Goal: Task Accomplishment & Management: Use online tool/utility

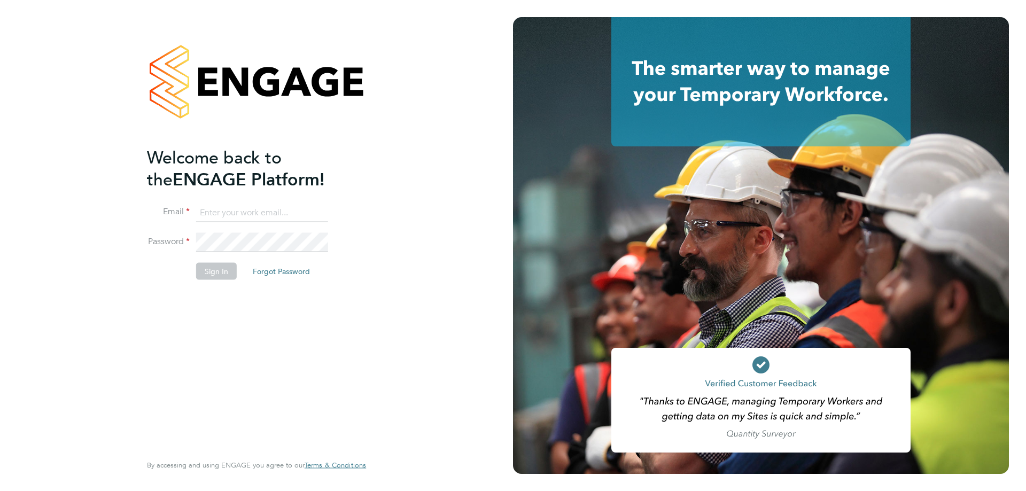
type input "t.dartnell@oandb.co.uk"
click at [212, 267] on button "Sign In" at bounding box center [216, 271] width 41 height 17
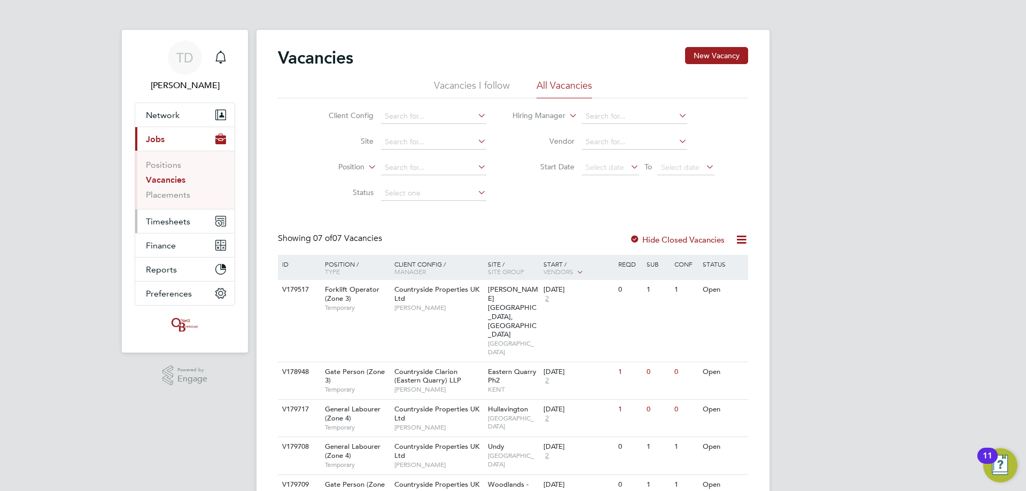
click at [173, 216] on span "Timesheets" at bounding box center [168, 221] width 44 height 10
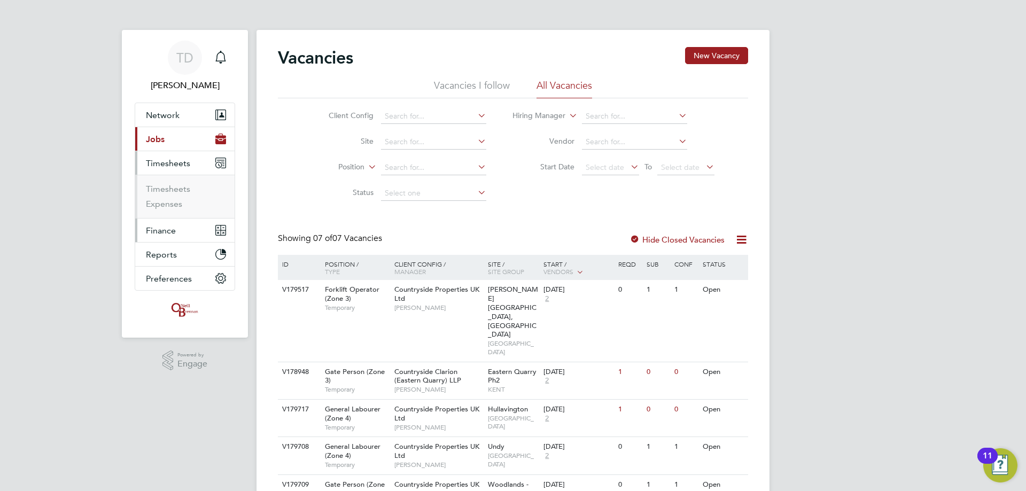
click at [165, 233] on span "Finance" at bounding box center [161, 230] width 30 height 10
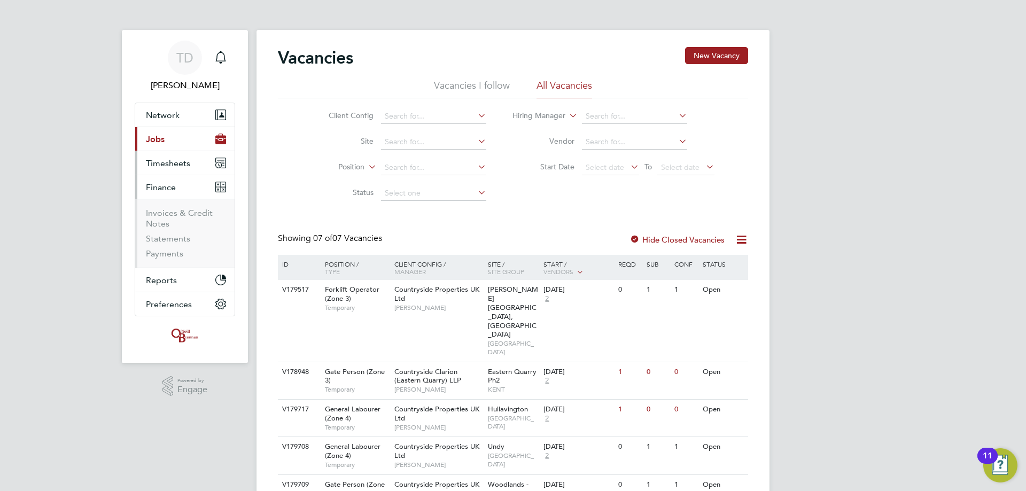
click at [165, 162] on span "Timesheets" at bounding box center [168, 163] width 44 height 10
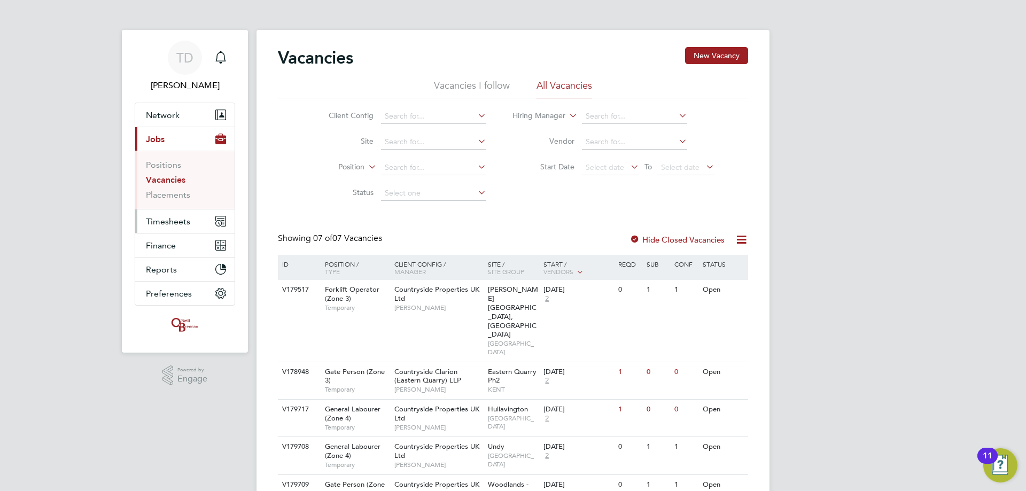
click at [163, 210] on button "Timesheets" at bounding box center [184, 221] width 99 height 24
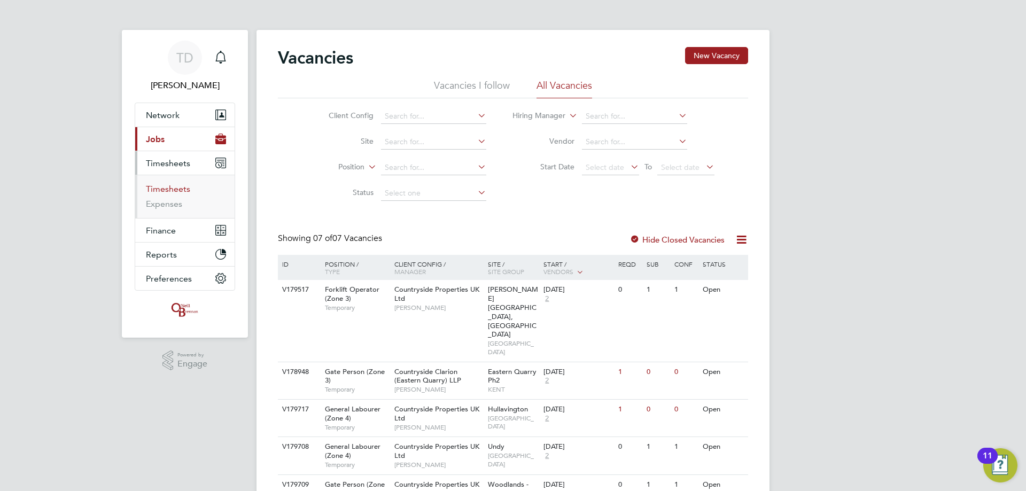
click at [167, 188] on link "Timesheets" at bounding box center [168, 189] width 44 height 10
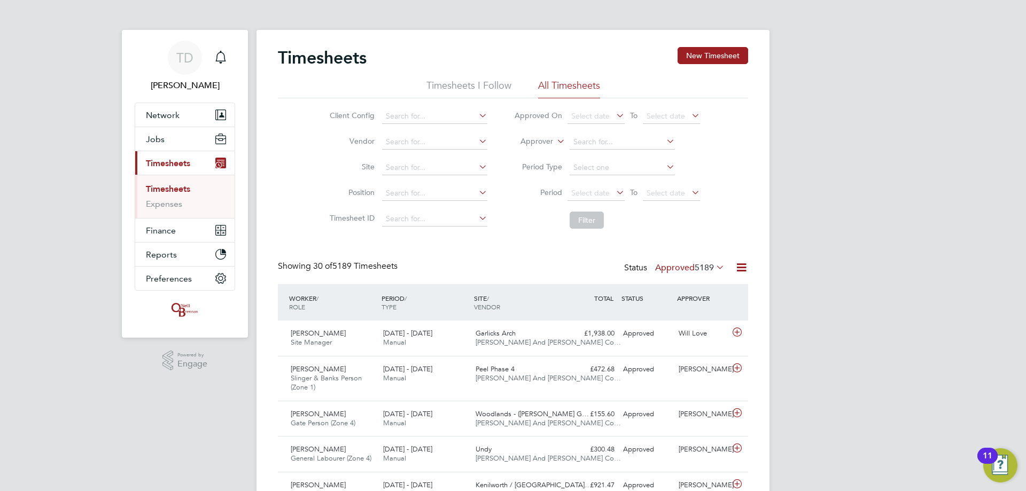
click at [740, 267] on icon at bounding box center [740, 267] width 13 height 13
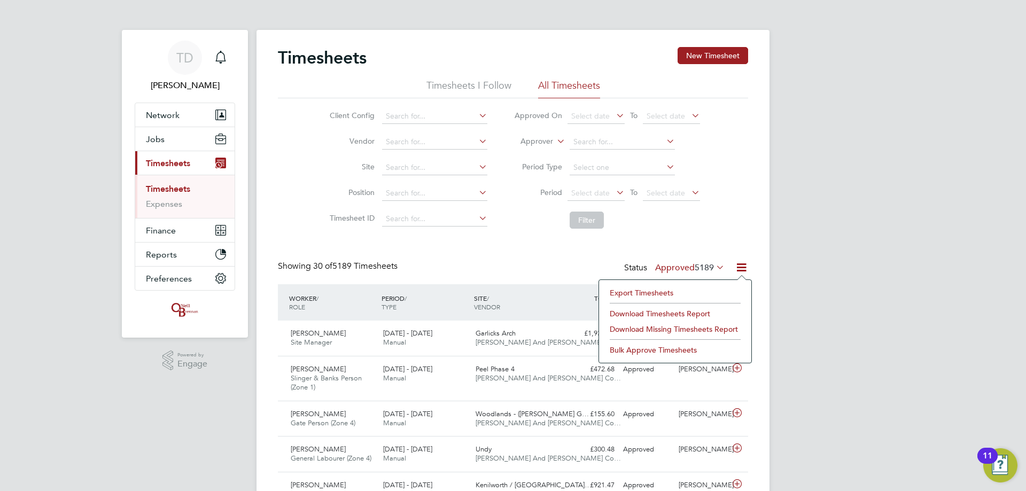
click at [656, 311] on li "Download Timesheets Report" at bounding box center [675, 313] width 142 height 15
